Goal: Find specific page/section: Find specific page/section

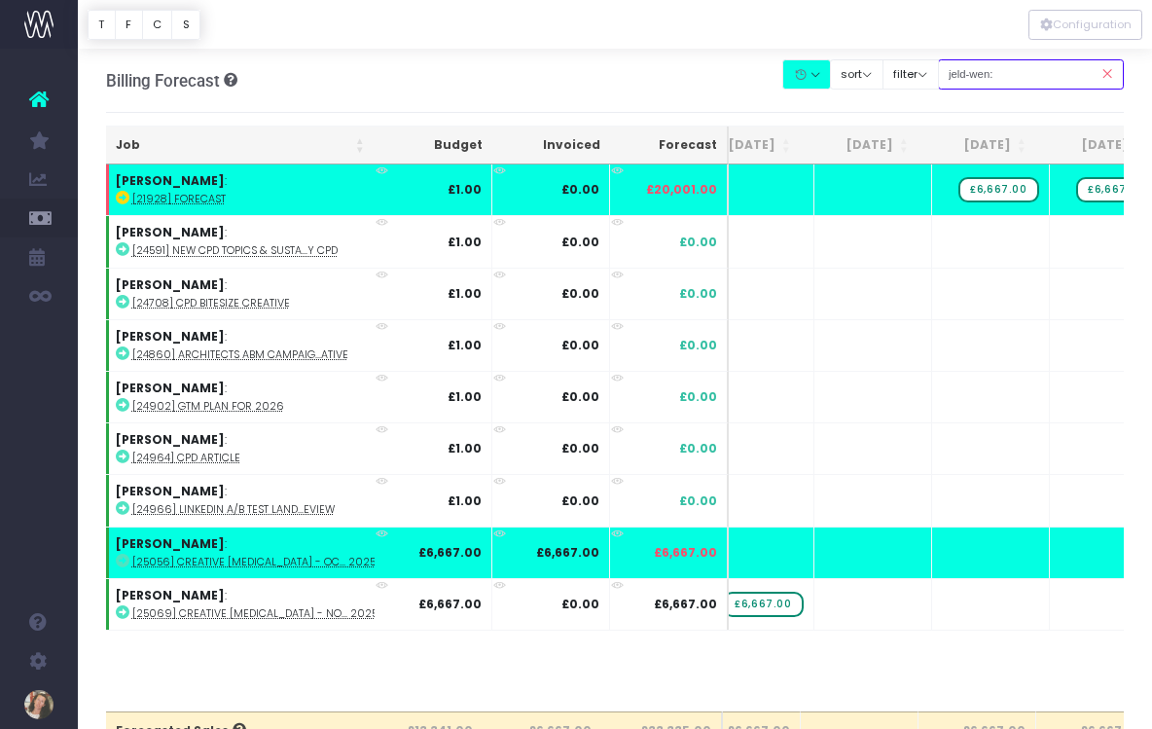
click at [1022, 78] on input "jeld-wen:" at bounding box center [1031, 74] width 187 height 30
click at [1108, 73] on icon at bounding box center [1107, 74] width 34 height 40
click at [1026, 73] on input "jeld-wen:" at bounding box center [1031, 74] width 187 height 30
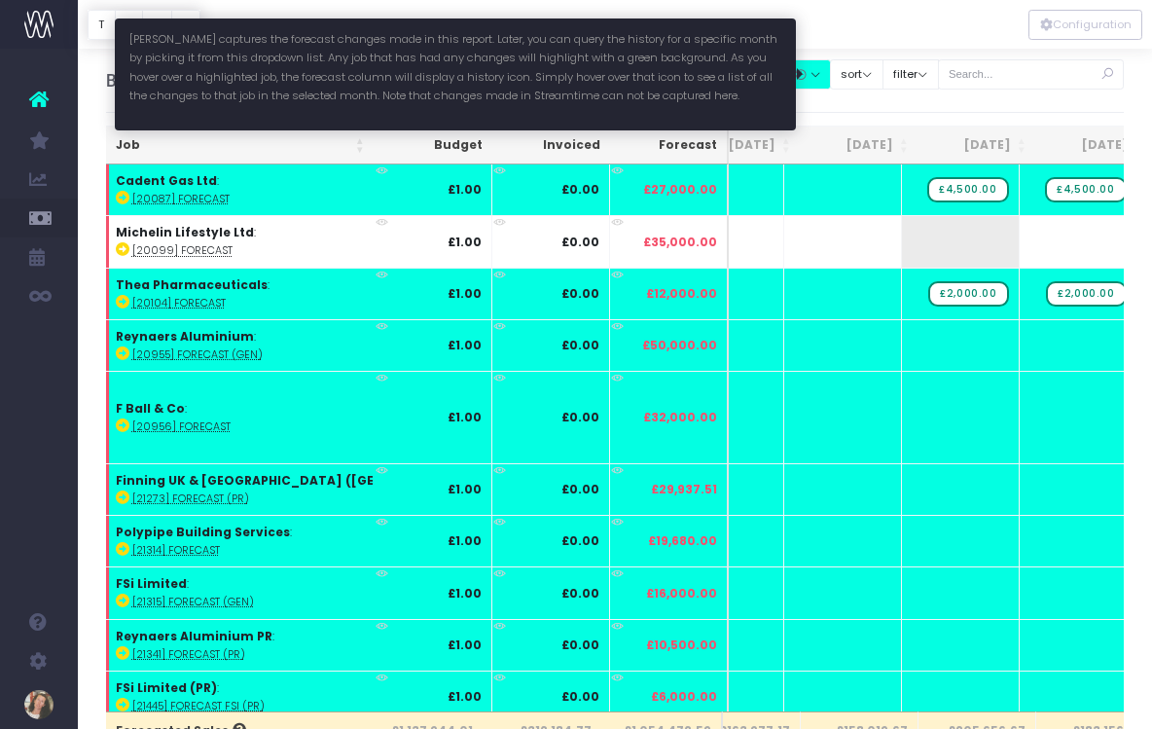
click at [831, 74] on button "button" at bounding box center [806, 74] width 49 height 30
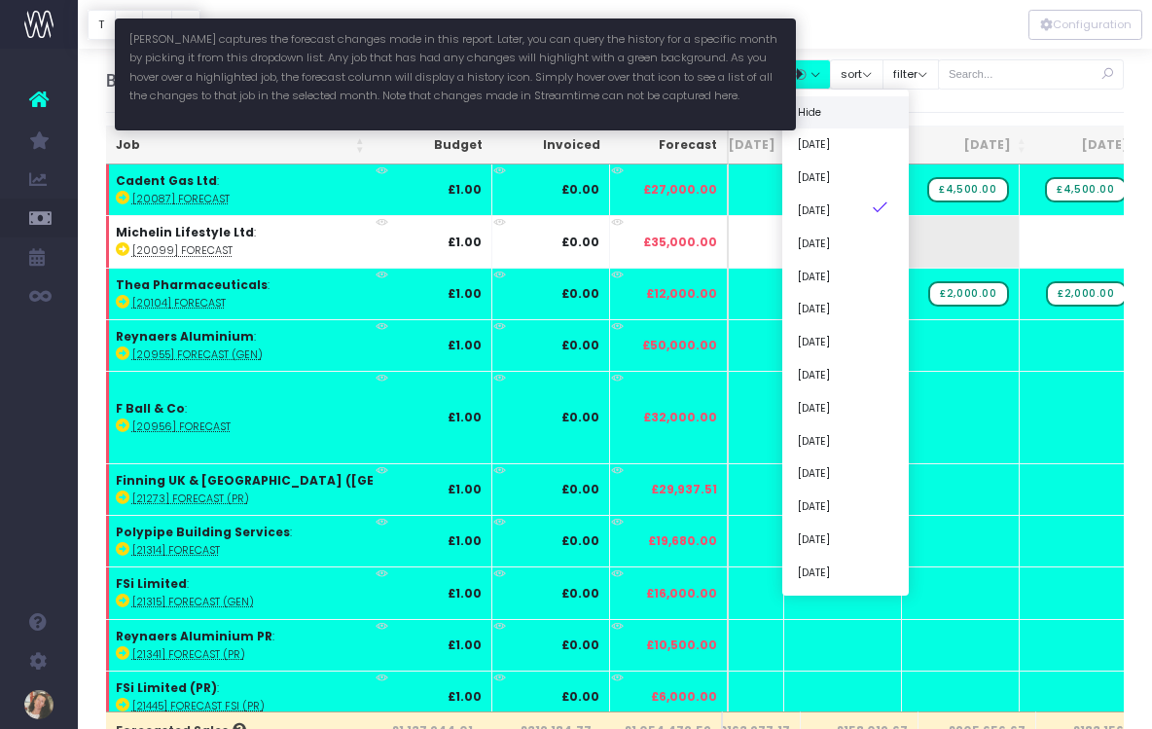
click at [838, 117] on link "Hide" at bounding box center [845, 111] width 126 height 33
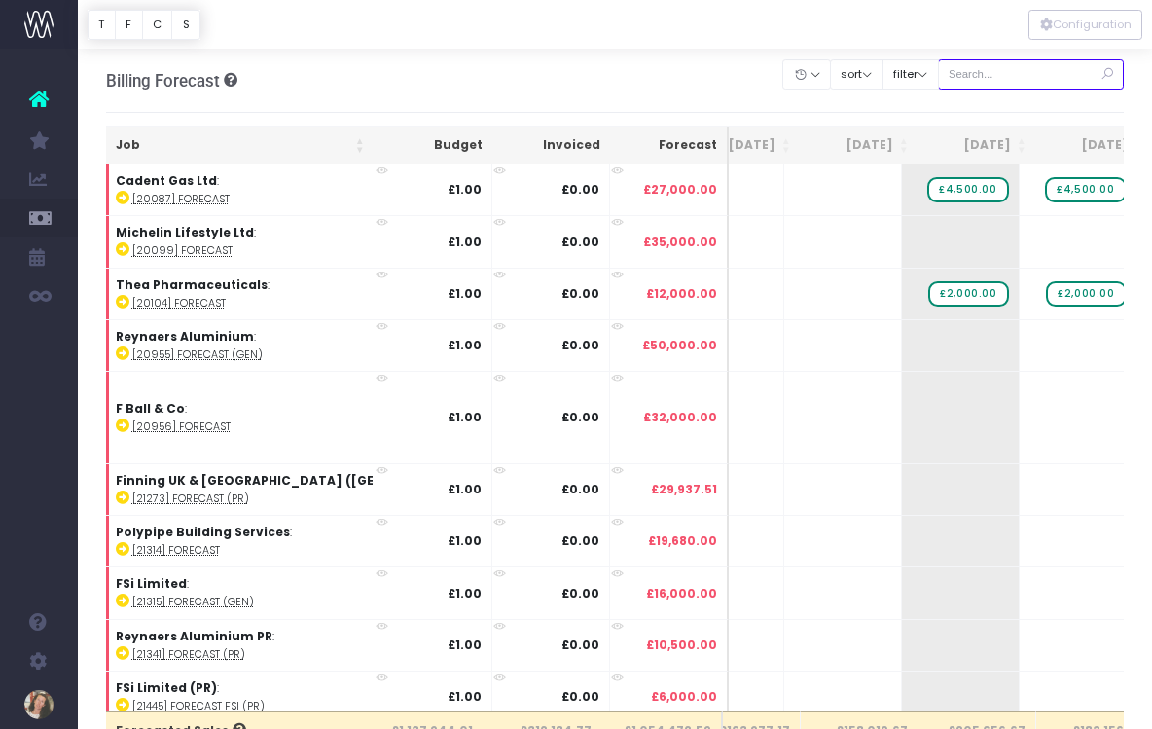
click at [1047, 76] on input "text" at bounding box center [1031, 74] width 187 height 30
type input "cadent"
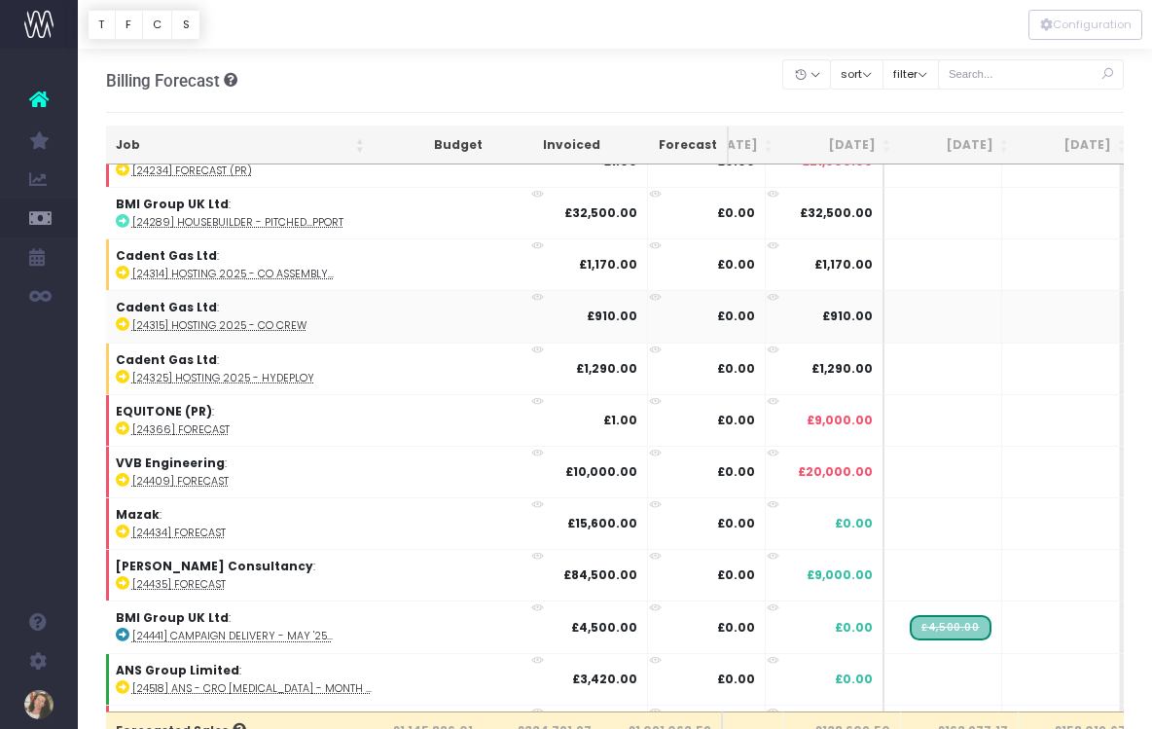
scroll to position [2257, 182]
click at [1037, 77] on input "text" at bounding box center [1031, 74] width 187 height 30
type input "cadent"
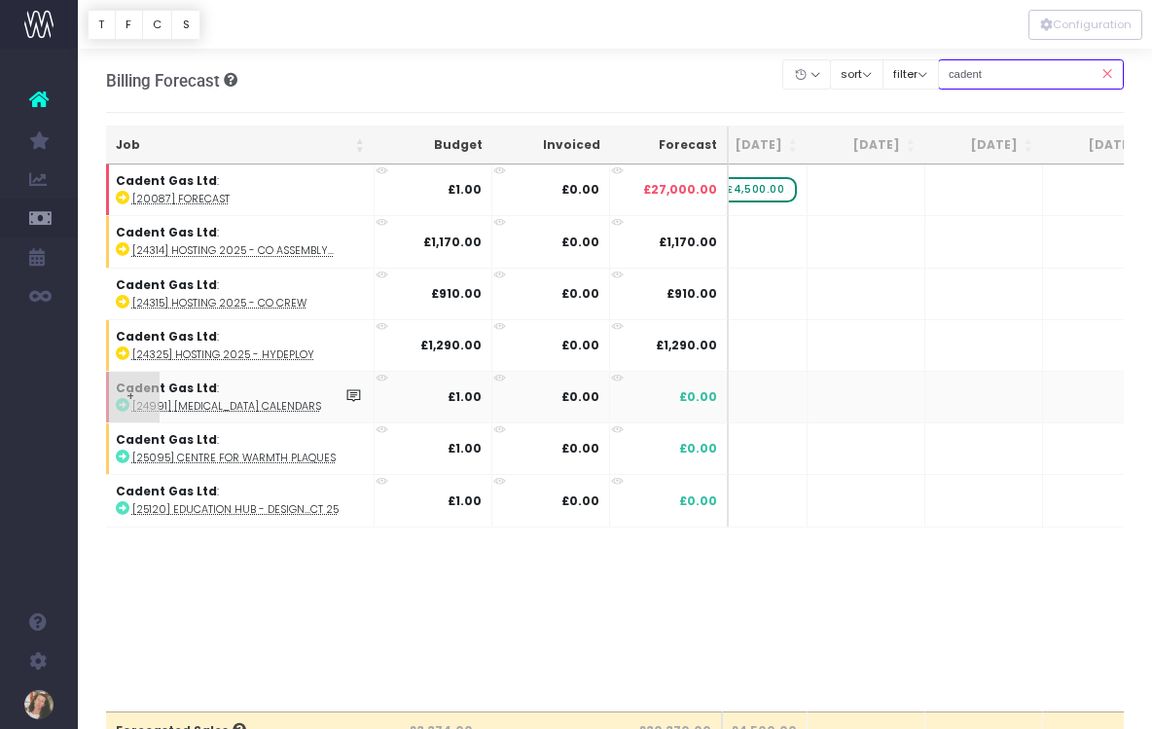
scroll to position [0, 1095]
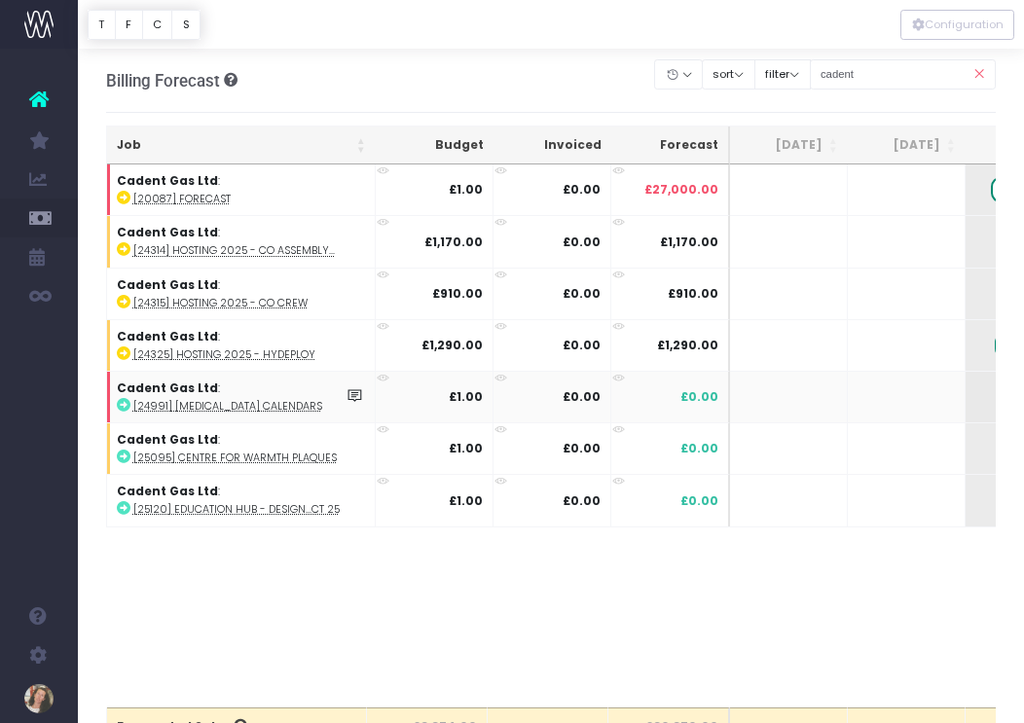
click at [125, 403] on icon at bounding box center [124, 405] width 14 height 14
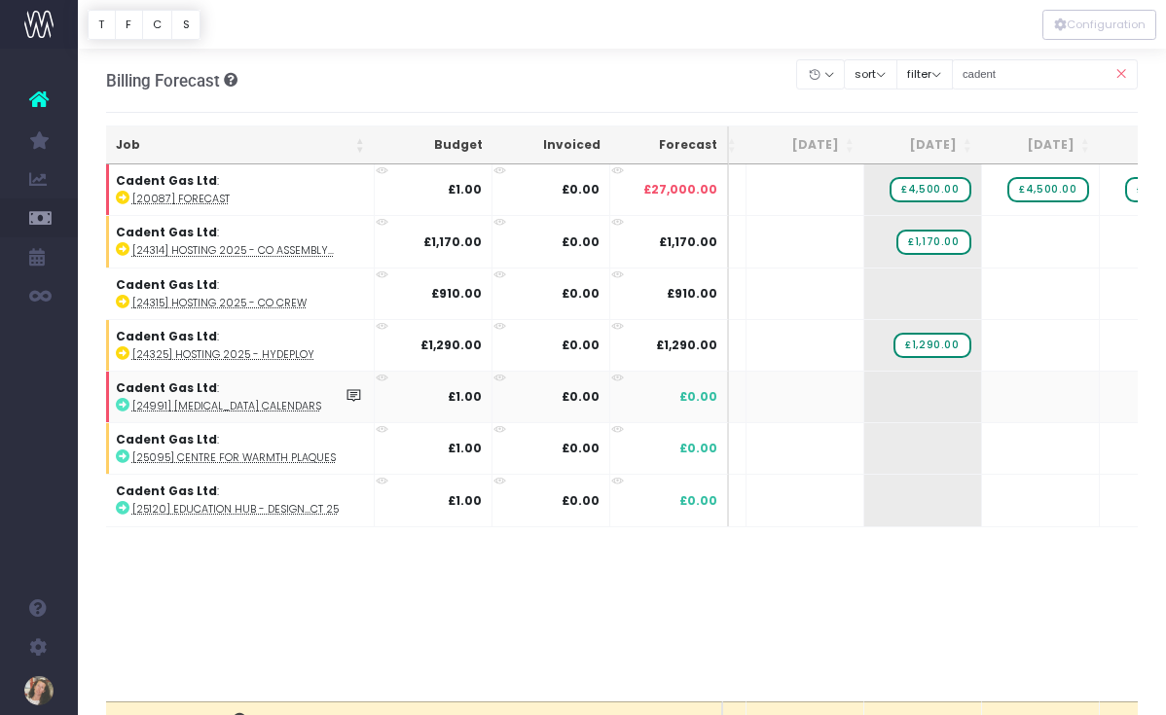
scroll to position [0, 183]
